Goal: Find specific page/section: Find specific page/section

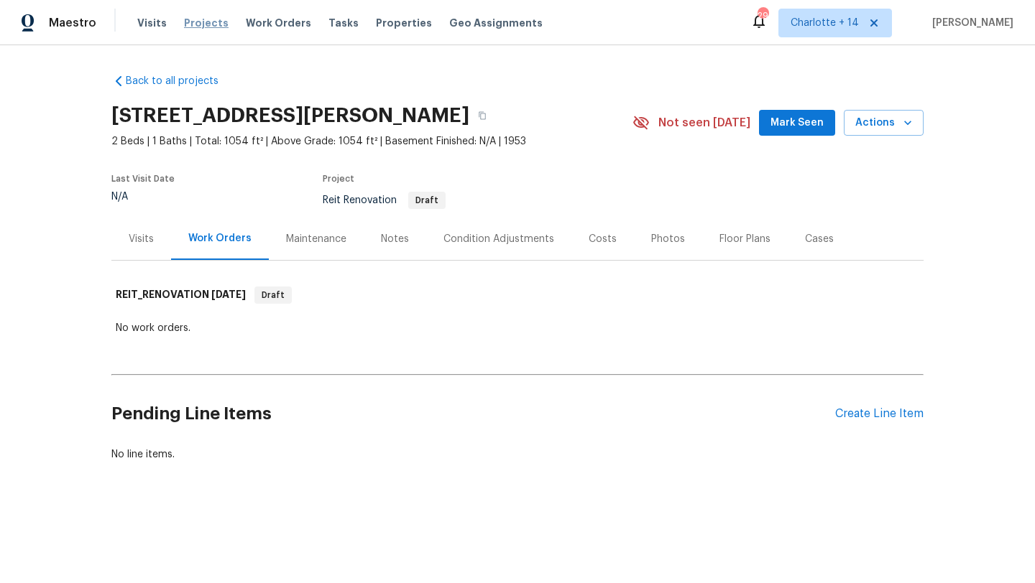
click at [195, 27] on span "Projects" at bounding box center [206, 23] width 45 height 14
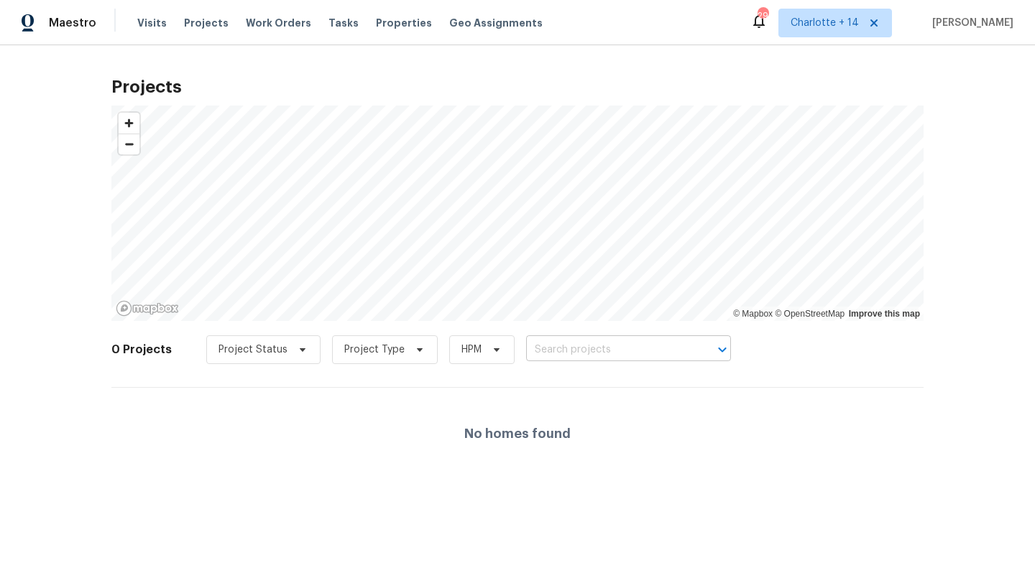
click at [543, 343] on input "text" at bounding box center [608, 350] width 165 height 22
type input "4147 presidents"
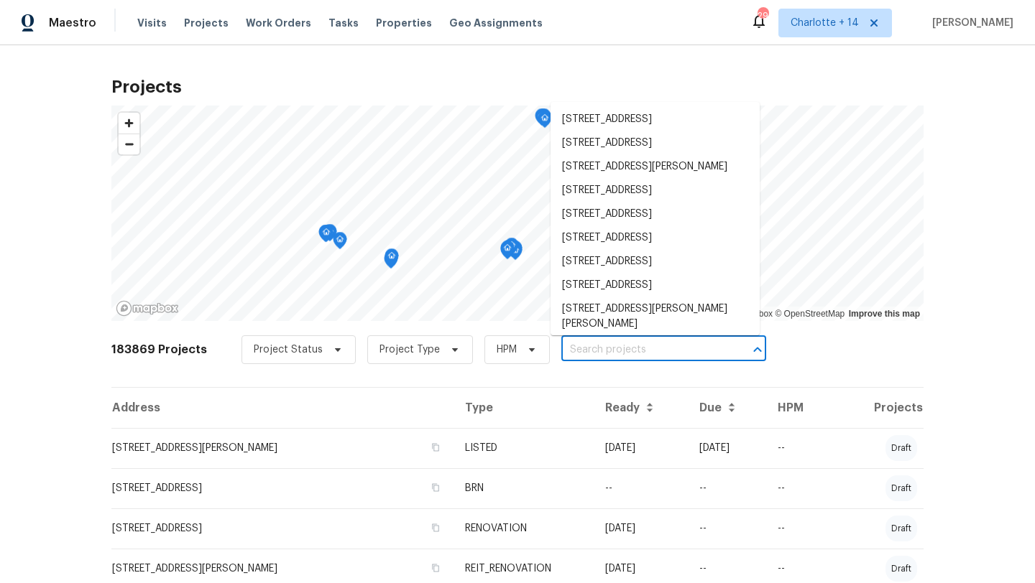
click at [609, 348] on input "text" at bounding box center [643, 350] width 165 height 22
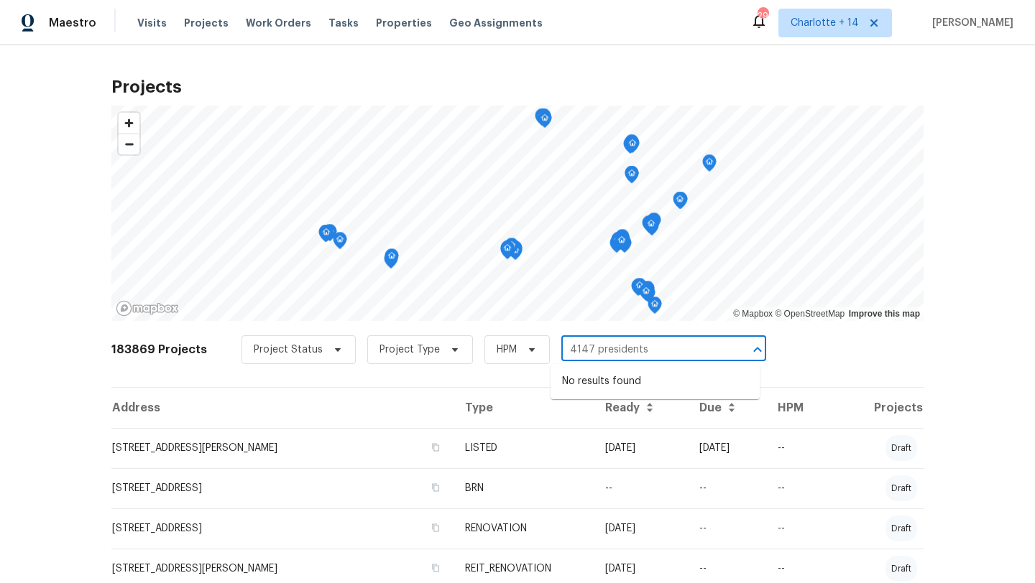
type input "4147 presidents"
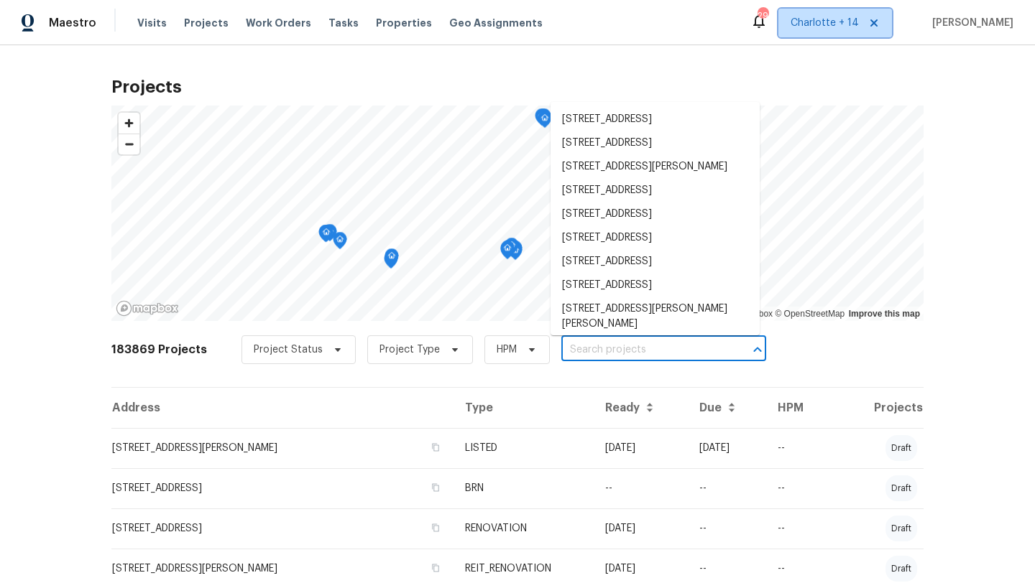
click at [859, 25] on span "Charlotte + 14" at bounding box center [824, 23] width 68 height 14
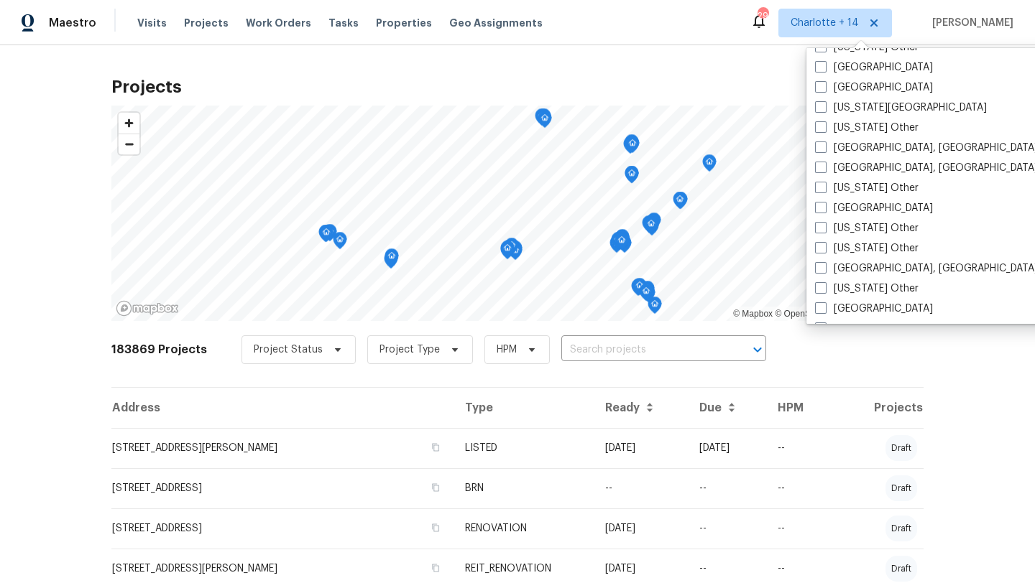
scroll to position [763, 0]
click at [851, 204] on label "Houston" at bounding box center [874, 206] width 118 height 14
click at [824, 204] on input "Houston" at bounding box center [819, 203] width 9 height 9
checkbox input "true"
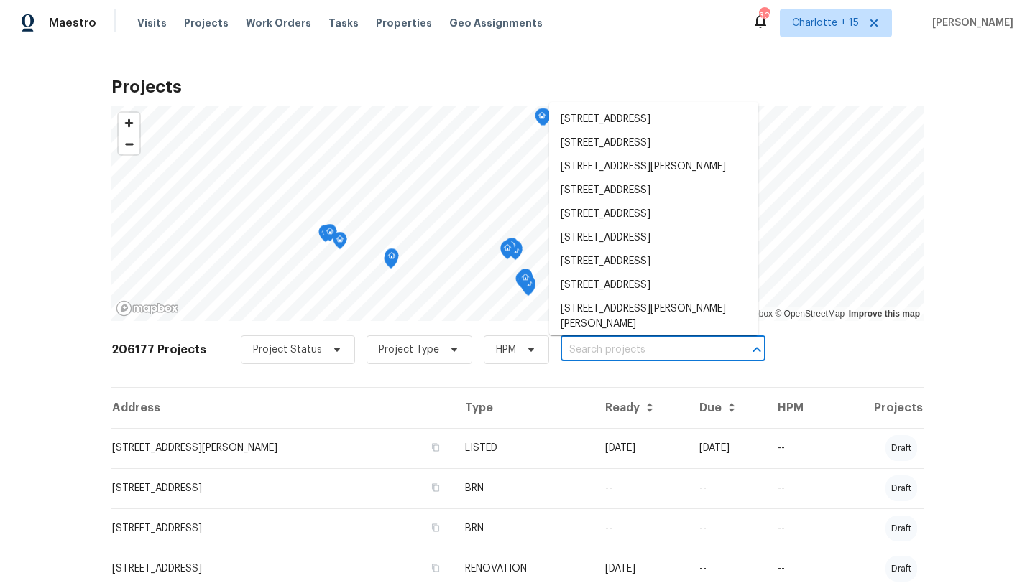
click at [570, 354] on input "text" at bounding box center [642, 350] width 165 height 22
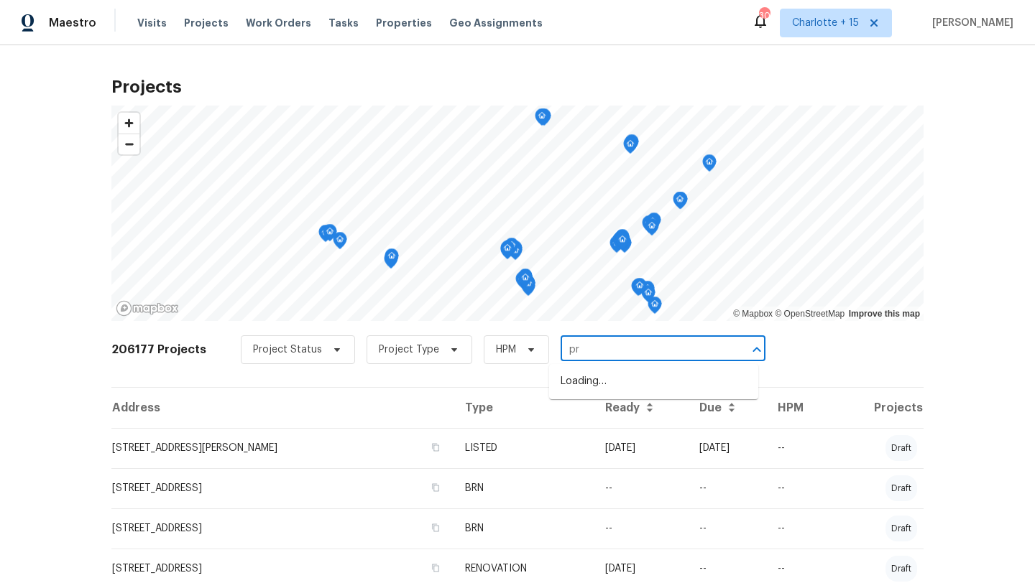
type input "p"
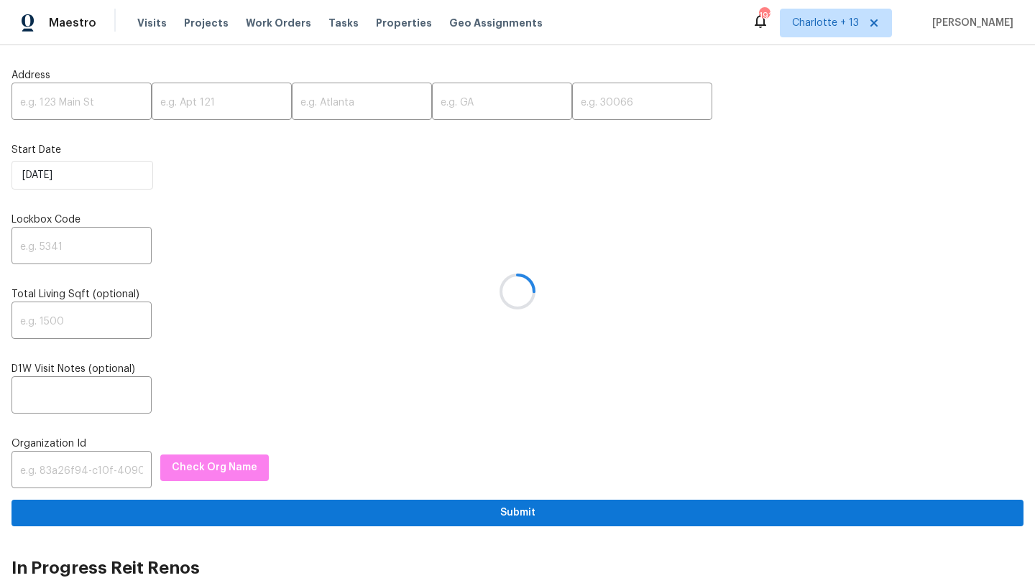
click at [68, 101] on div at bounding box center [517, 291] width 1035 height 583
click at [65, 99] on input "text" at bounding box center [81, 103] width 140 height 34
paste input "18417 NE 27th Ct, North Miami Beach, FL 33160"
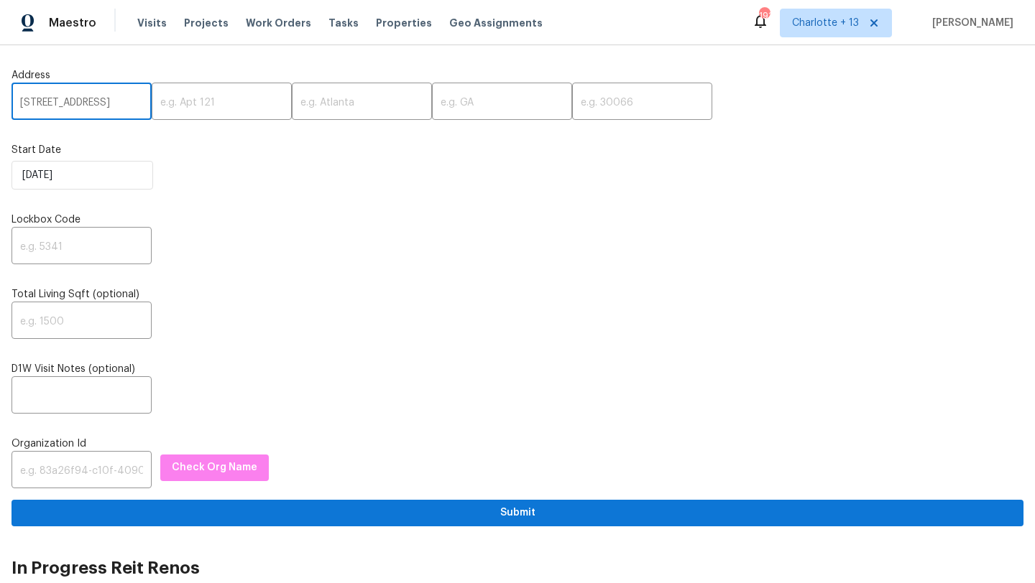
click at [114, 105] on input "18417 NE 27th Ct, North Miami Beach, FL 33160" at bounding box center [81, 103] width 140 height 34
type input "18417 NE 27th Ct, North Miami Beach, FL"
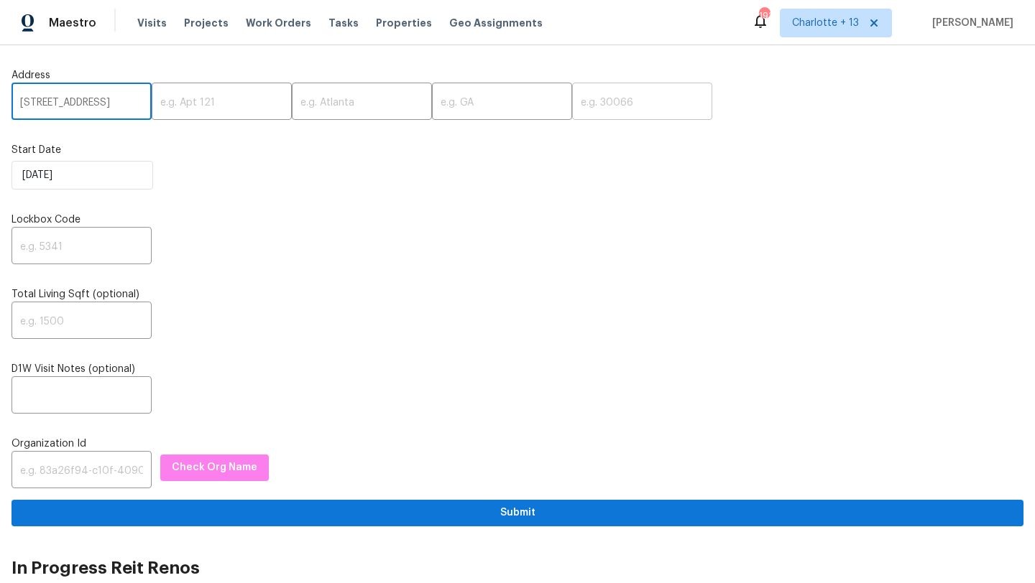
click at [572, 101] on input "text" at bounding box center [642, 103] width 140 height 34
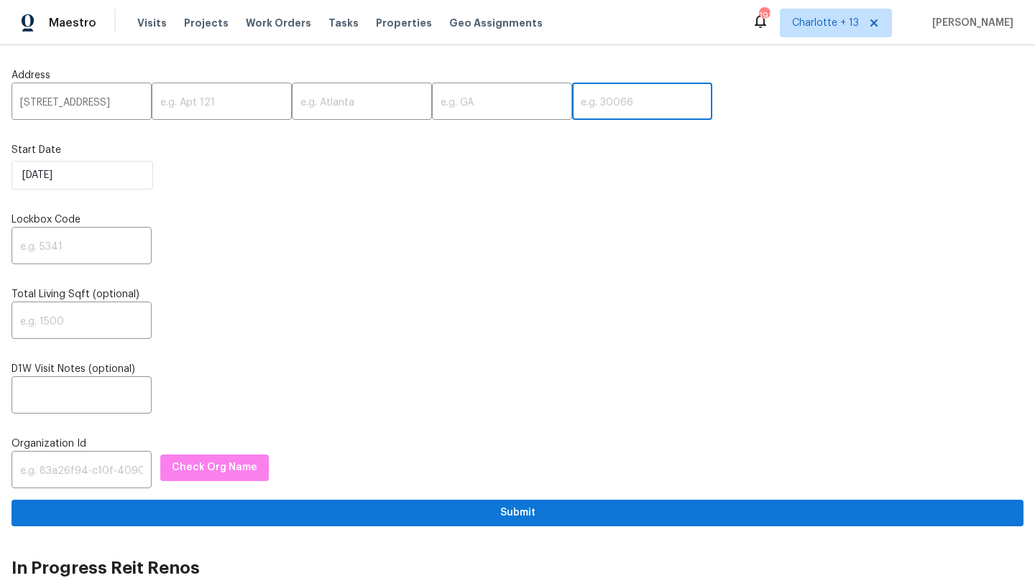
paste input "33160"
type input "33160"
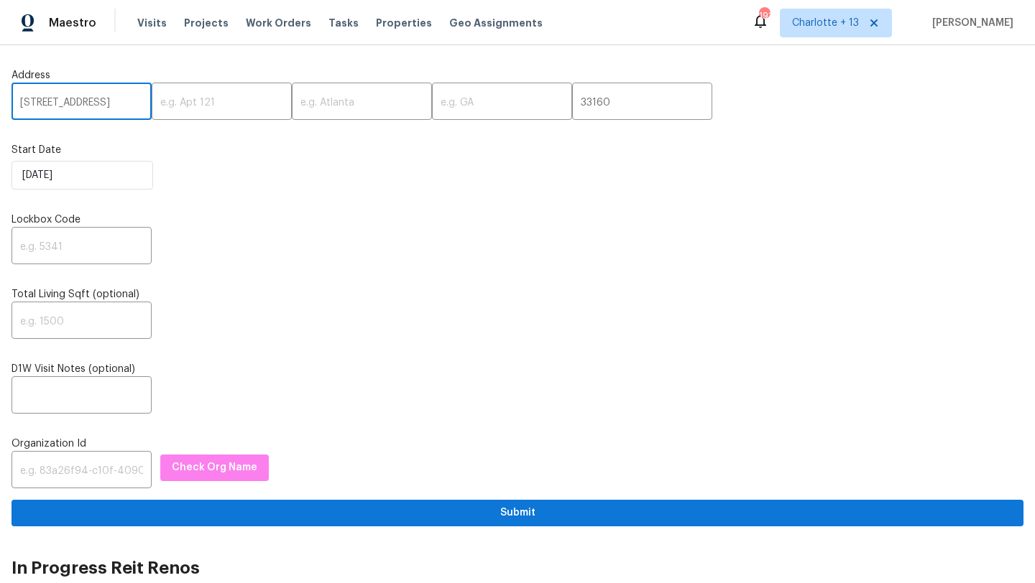
click at [116, 105] on input "18417 NE 27th Ct, North Miami Beach, FL" at bounding box center [81, 103] width 140 height 34
type input "18417 NE 27th Ct, Miami Beach, FL"
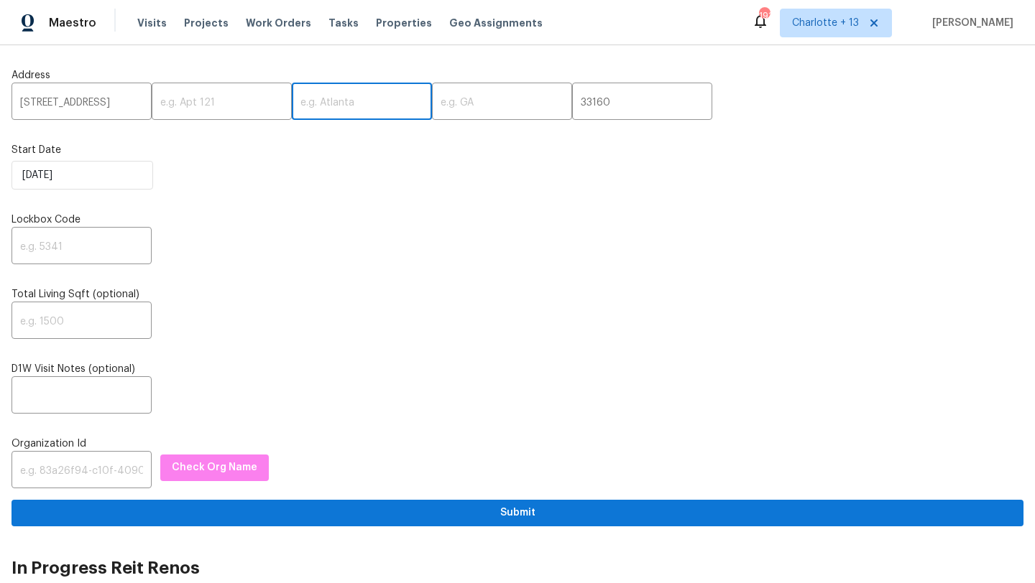
click at [299, 105] on input "text" at bounding box center [362, 103] width 140 height 34
paste input "North"
type input "North"
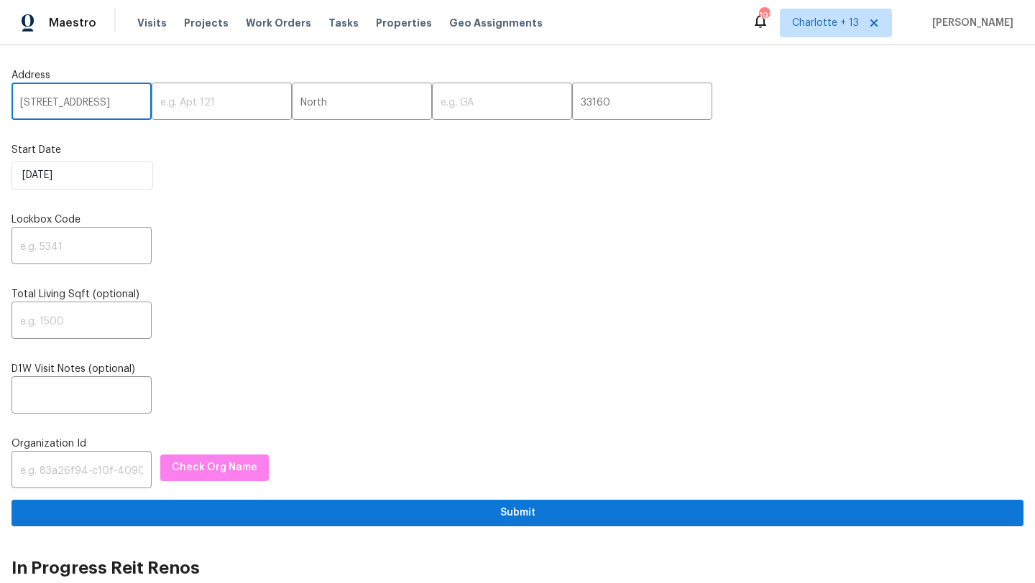
click at [115, 101] on input "18417 NE 27th Ct, Miami Beach, FL" at bounding box center [81, 103] width 140 height 34
type input "18417 NE 27th Ct, Beach, FL"
click at [321, 99] on input "North" at bounding box center [362, 103] width 140 height 34
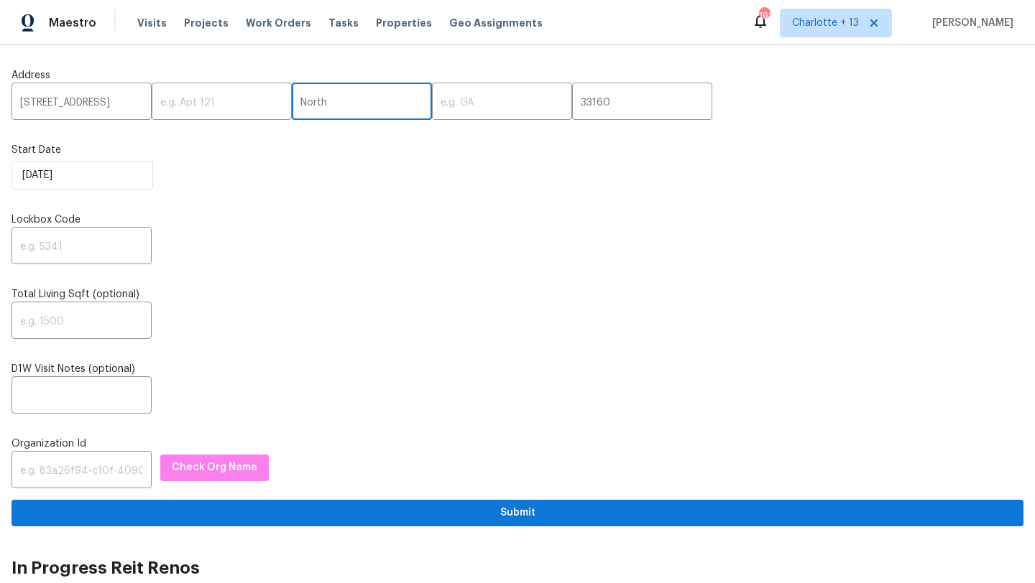
paste input "Miami"
type input "NorthMiami"
click at [118, 106] on input "18417 NE 27th Ct, Beach, FL" at bounding box center [81, 103] width 140 height 34
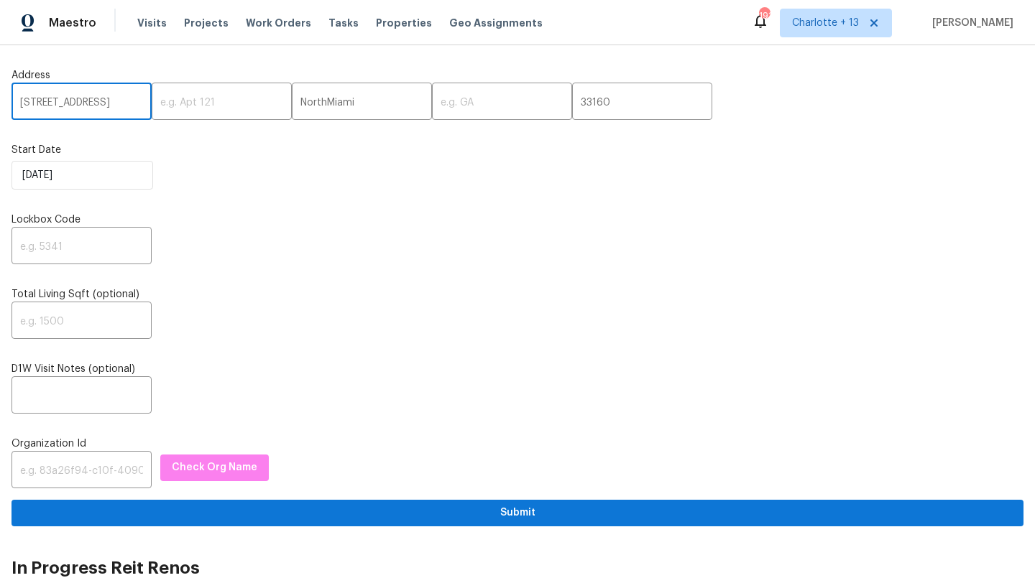
click at [118, 106] on input "18417 NE 27th Ct, Beach, FL" at bounding box center [81, 103] width 140 height 34
type input "18417 NE 27th Ct,, FL"
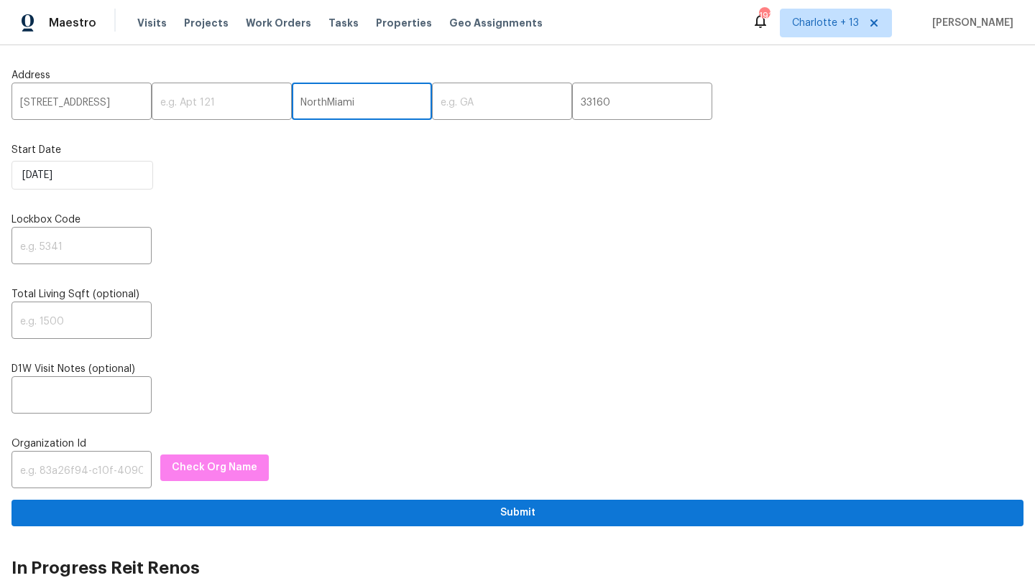
click at [355, 95] on input "NorthMiami" at bounding box center [362, 103] width 140 height 34
click at [351, 98] on input "NorthMiami" at bounding box center [362, 103] width 140 height 34
paste input "Beach"
click at [325, 104] on input "Beach" at bounding box center [362, 103] width 140 height 34
type input "B"
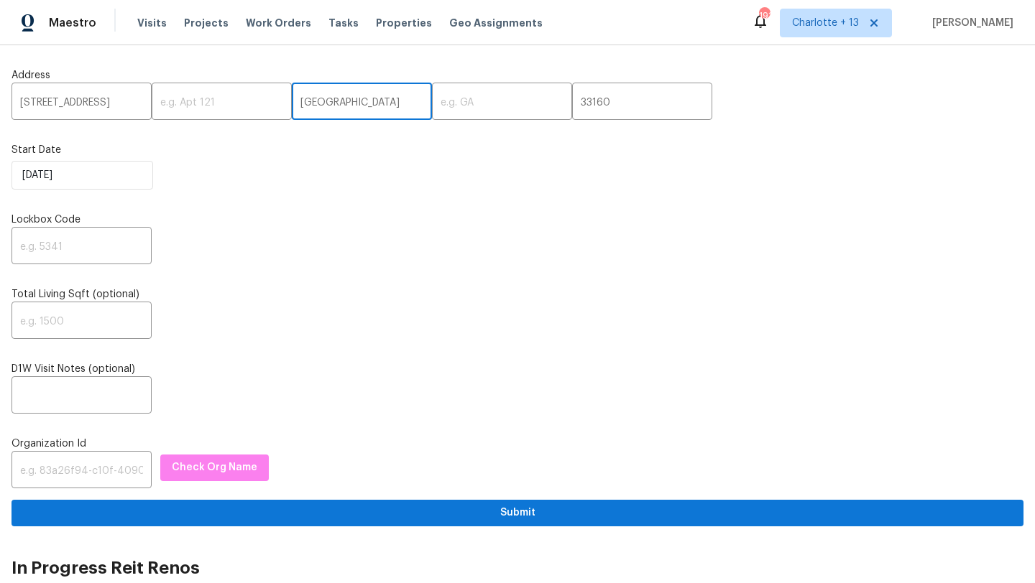
type input "North Miami Beach"
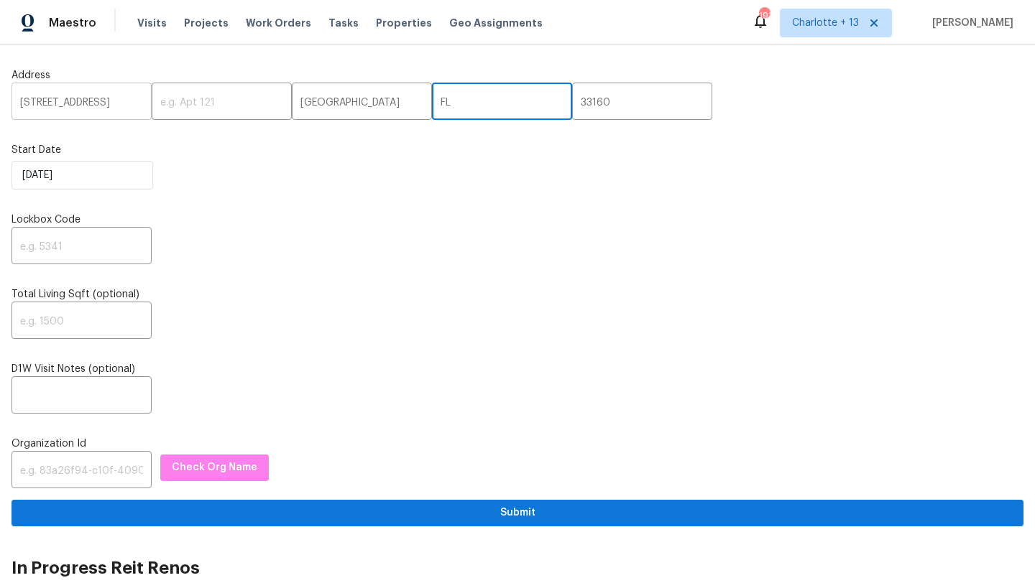
type input "FL"
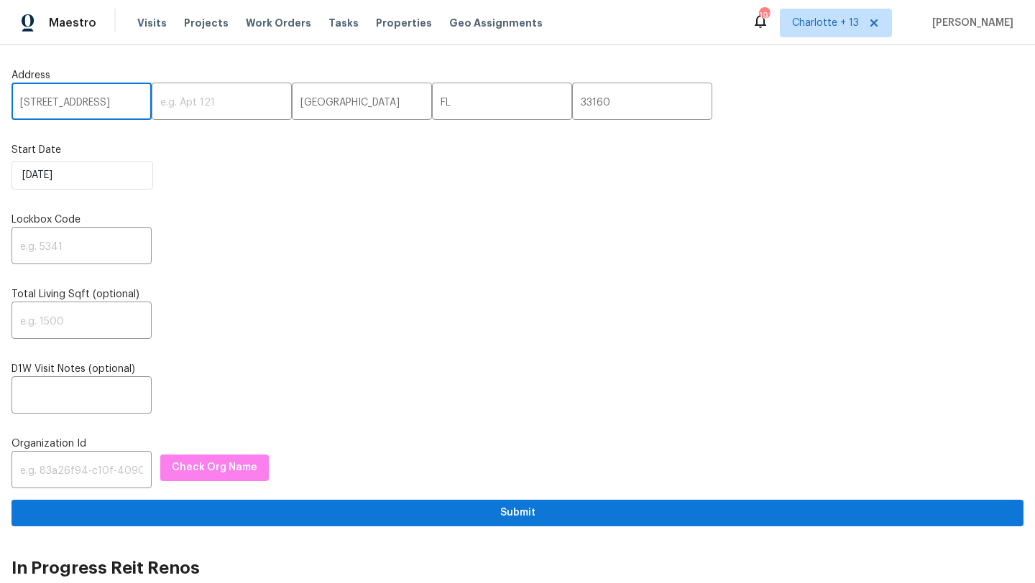
click at [130, 99] on input "18417 NE 27th Ct,, FL" at bounding box center [81, 103] width 140 height 34
type input "18417 NE 27th Ct"
click at [65, 251] on input "text" at bounding box center [81, 248] width 140 height 34
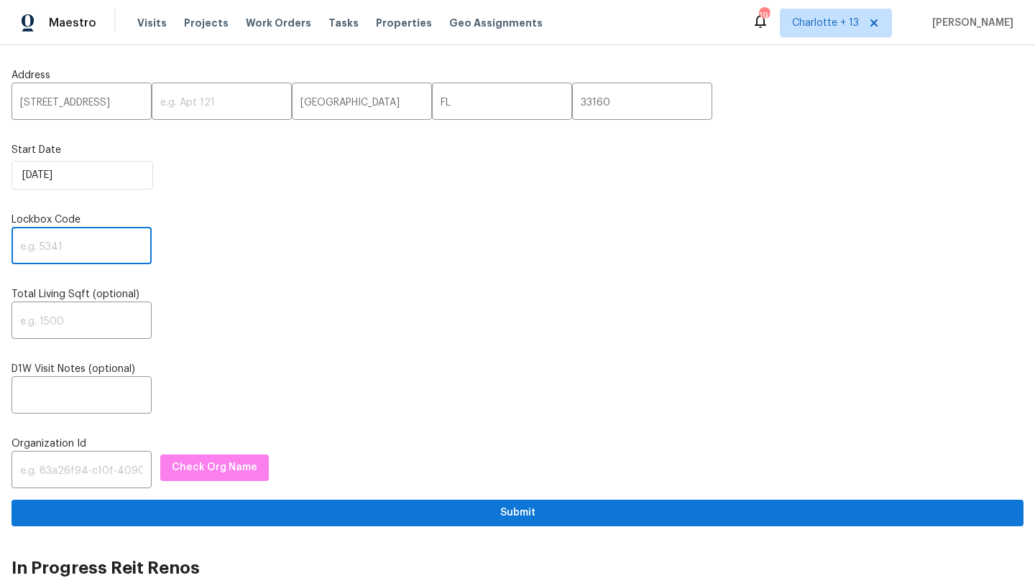
paste input "3865"
type input "3865"
click at [68, 478] on input "text" at bounding box center [81, 472] width 140 height 34
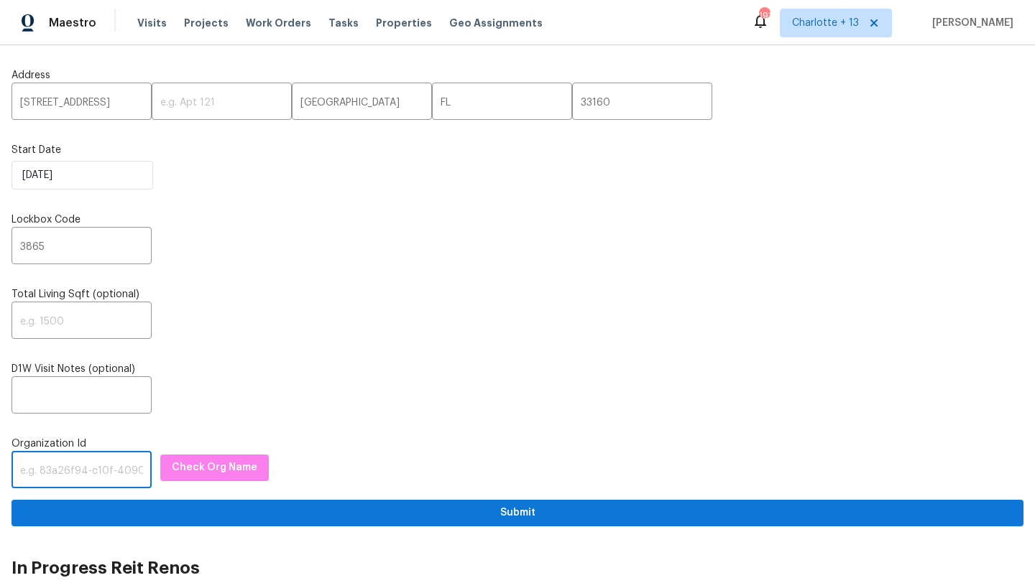
click at [41, 466] on input "text" at bounding box center [81, 472] width 140 height 34
paste input "1349d153-b359-4f9b-b4dd-758ff939cc37"
type input "1349d153-b359-4f9b-b4dd-758ff939cc37"
click at [190, 471] on span "Check Org Name" at bounding box center [214, 468] width 85 height 18
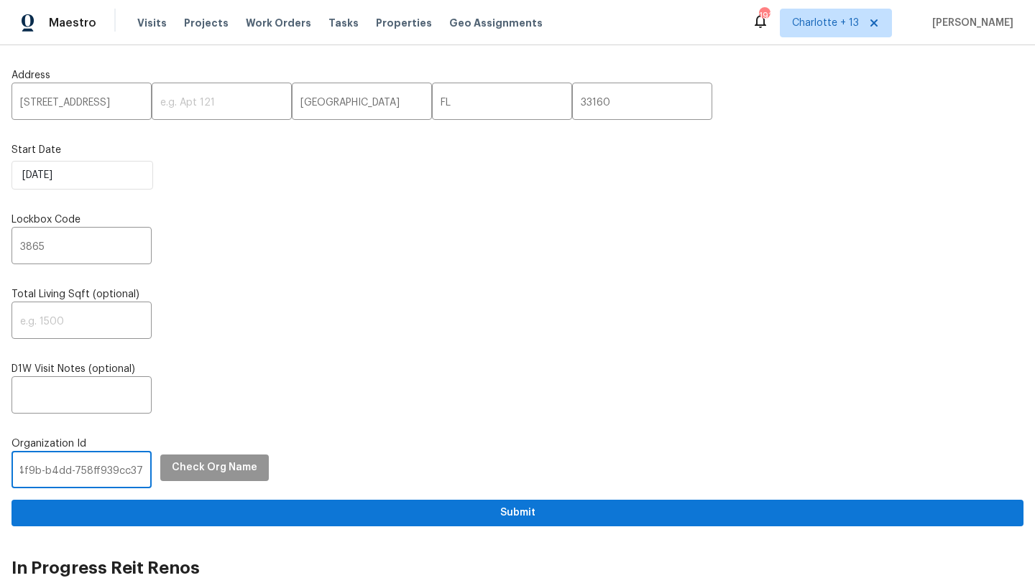
scroll to position [0, 0]
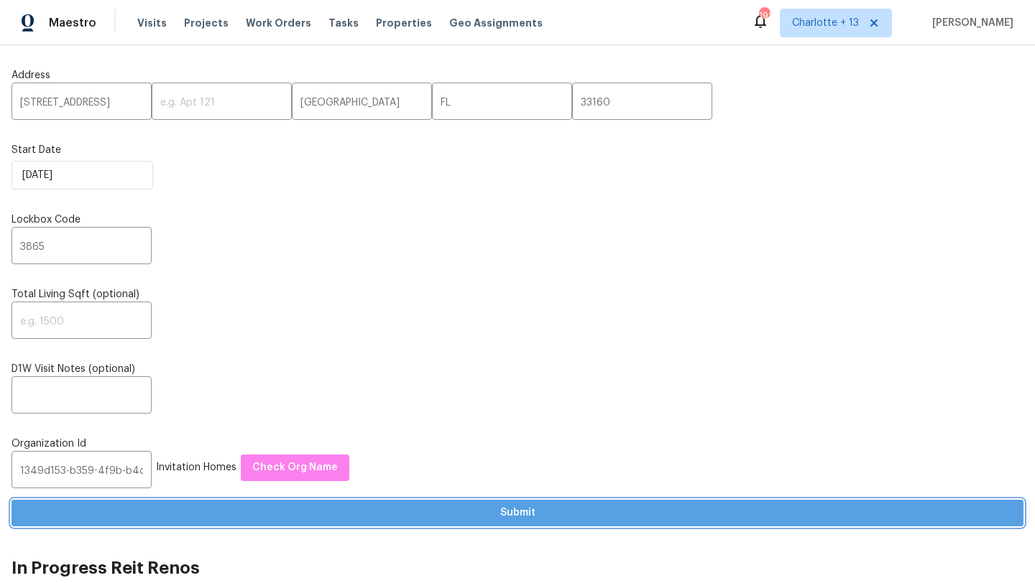
click at [443, 517] on span "Submit" at bounding box center [517, 513] width 989 height 18
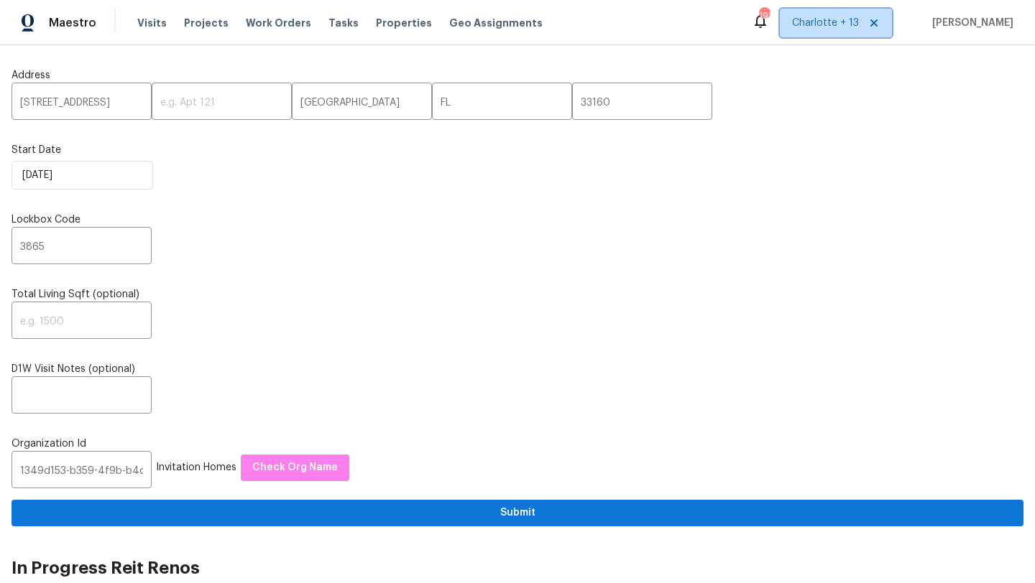
click at [856, 24] on span "Charlotte + 13" at bounding box center [825, 23] width 67 height 14
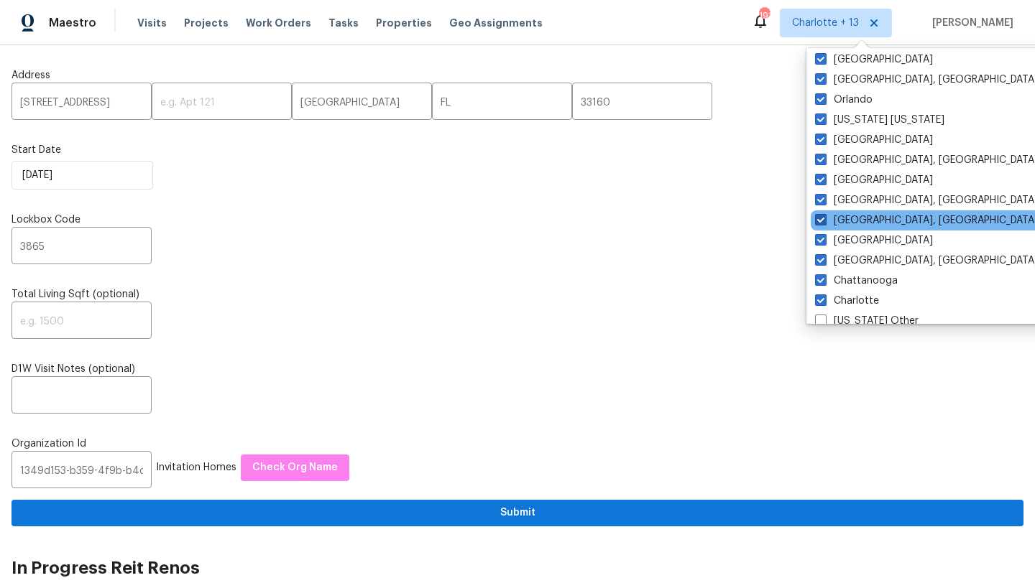
scroll to position [29, 0]
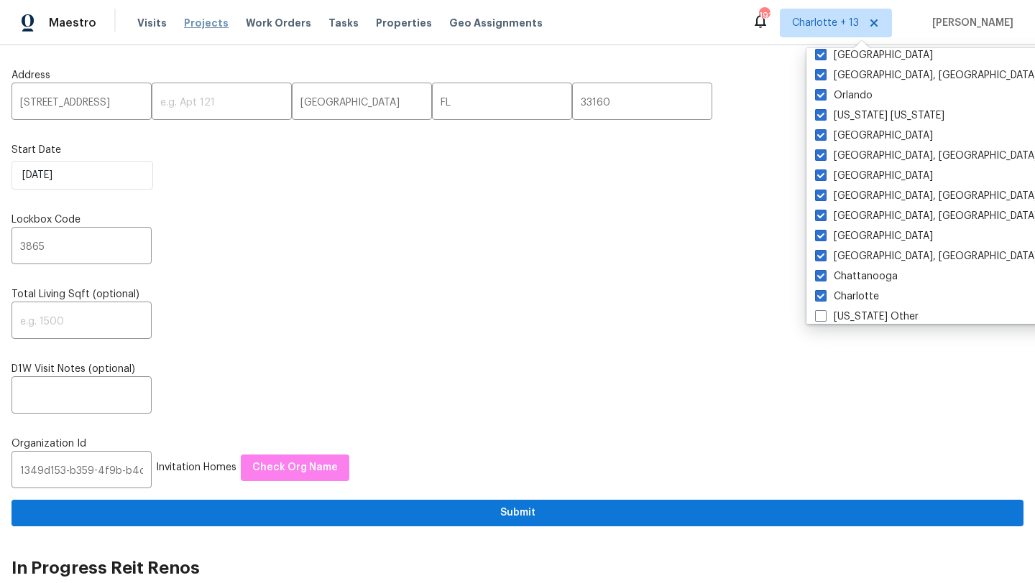
click at [200, 23] on span "Projects" at bounding box center [206, 23] width 45 height 14
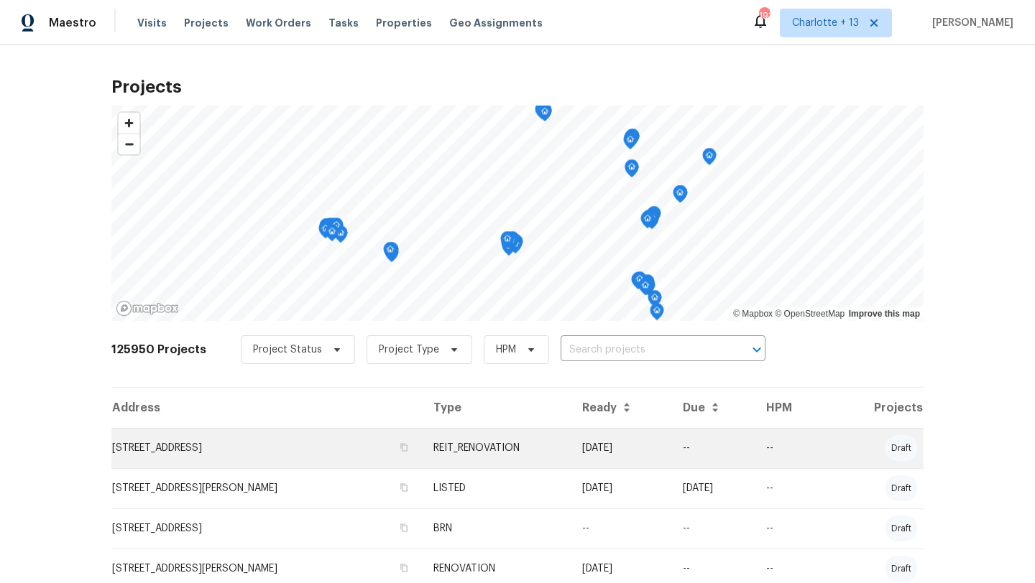
click at [291, 446] on td "18417 NE 27th Ct, North Miami Beach, FL 33160" at bounding box center [266, 448] width 310 height 40
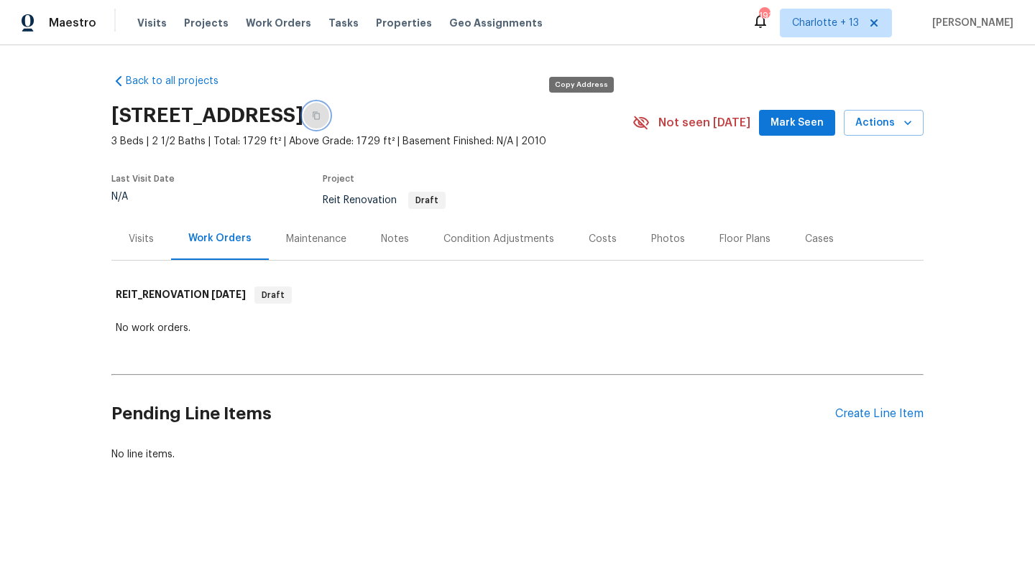
click at [320, 116] on icon "button" at bounding box center [316, 116] width 7 height 8
click at [149, 235] on div "Visits" at bounding box center [141, 239] width 25 height 14
